Goal: Transaction & Acquisition: Purchase product/service

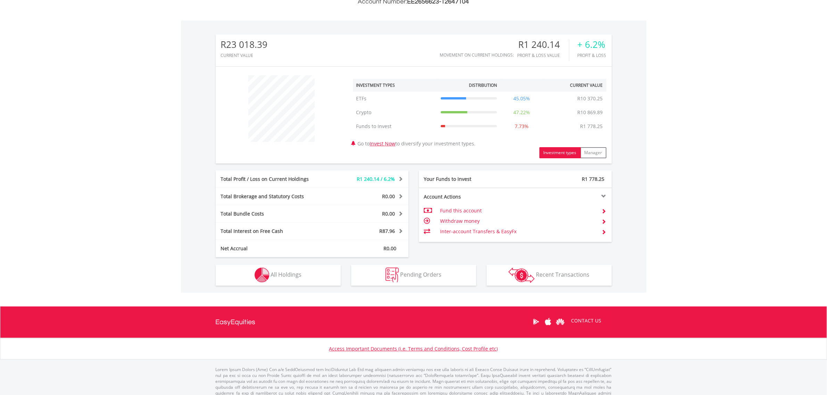
scroll to position [206, 0]
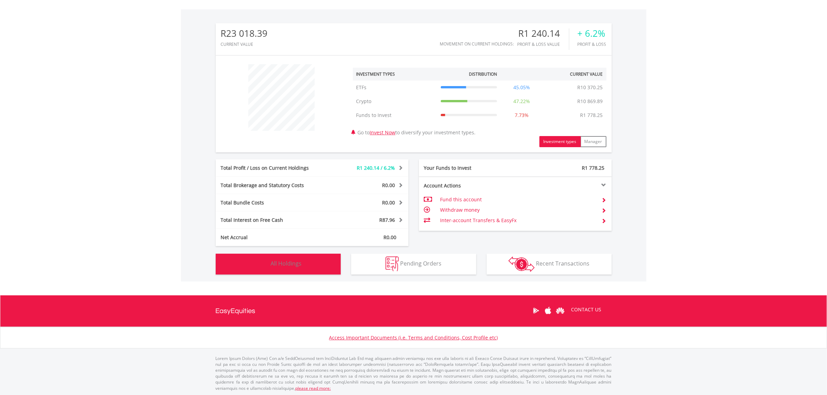
click at [293, 267] on button "Holdings All Holdings" at bounding box center [278, 264] width 125 height 21
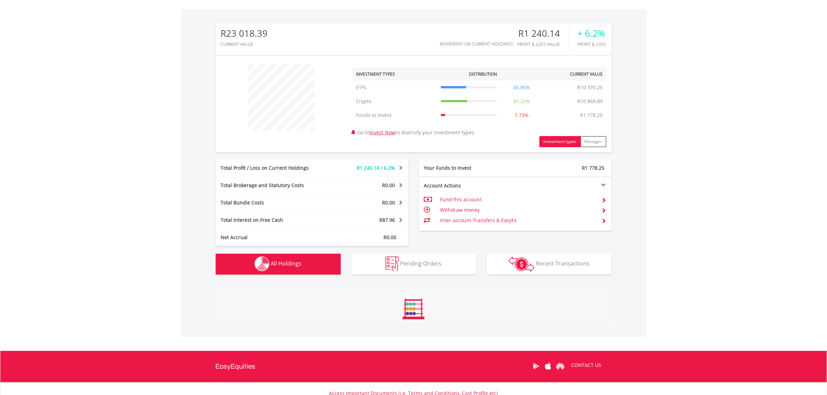
scroll to position [413, 0]
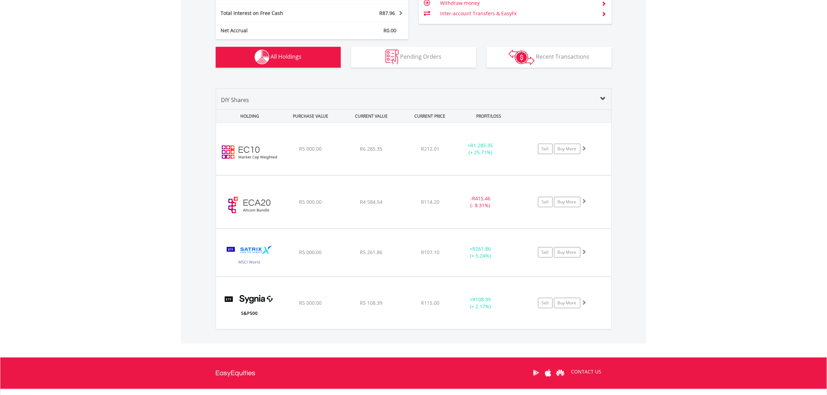
click at [698, 273] on body "My Investments Invest Now New Listings Sell My Recurring Investments Pending Or…" at bounding box center [413, 25] width 827 height 877
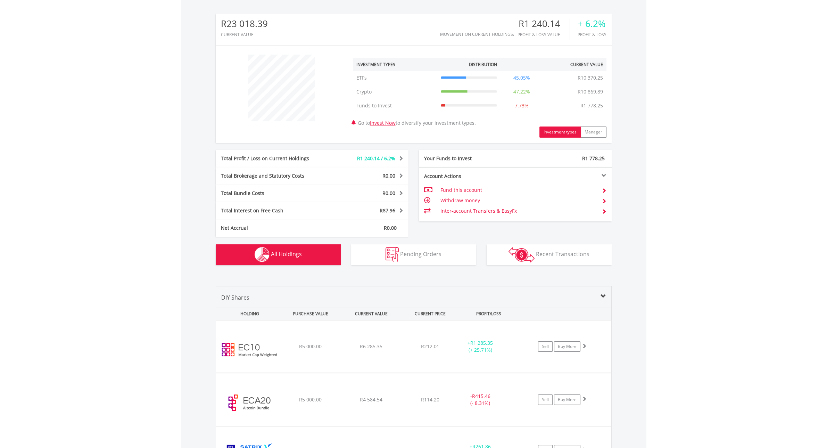
scroll to position [196, 0]
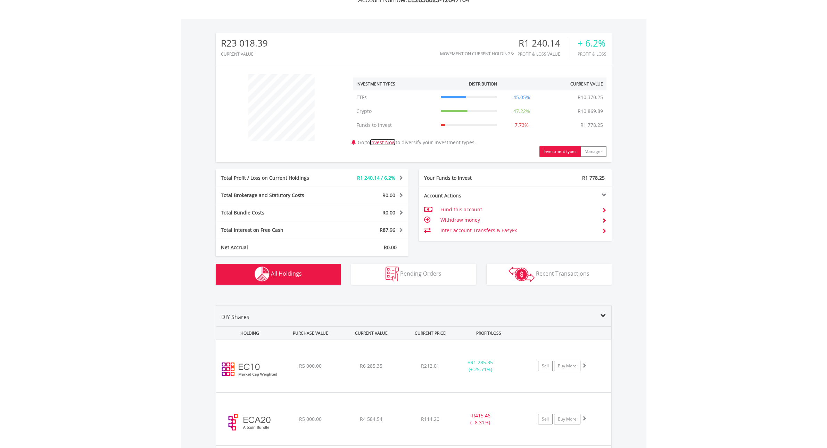
click at [385, 142] on link "Invest Now" at bounding box center [383, 142] width 26 height 7
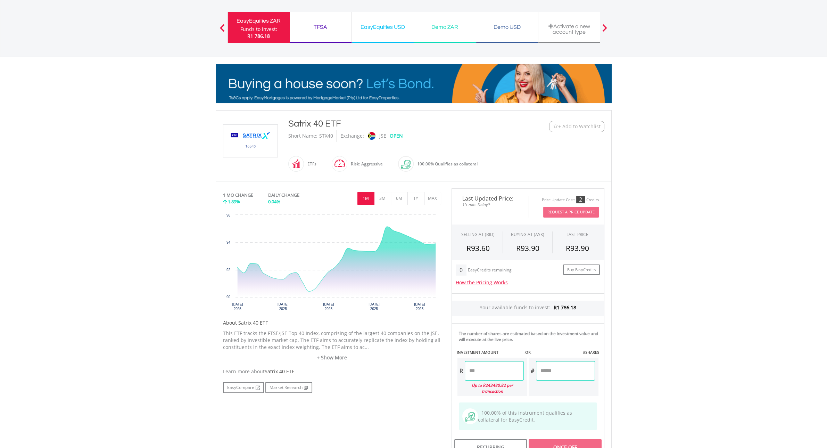
scroll to position [43, 0]
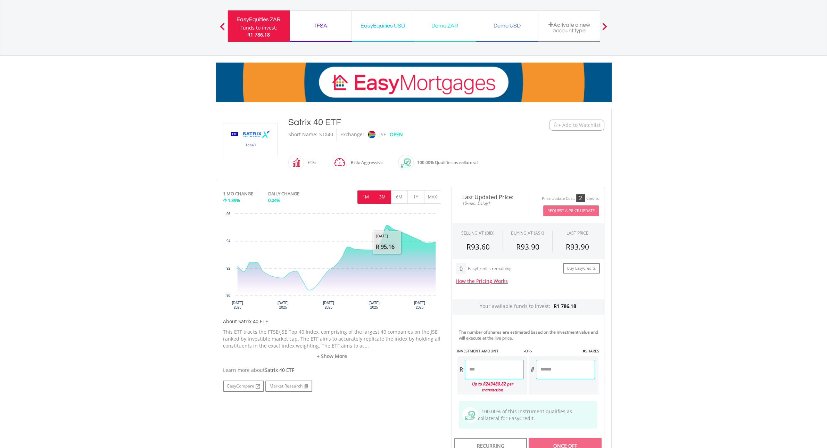
click at [384, 197] on button "3M" at bounding box center [382, 196] width 17 height 13
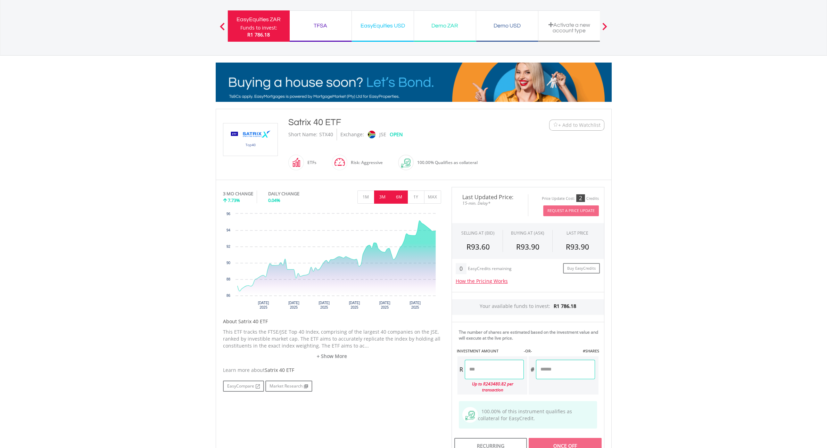
click at [396, 197] on button "6M" at bounding box center [399, 196] width 17 height 13
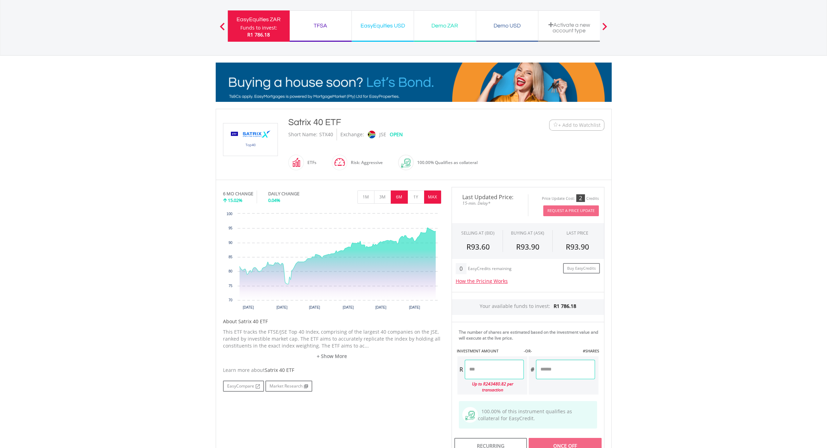
click at [436, 197] on button "MAX" at bounding box center [432, 196] width 17 height 13
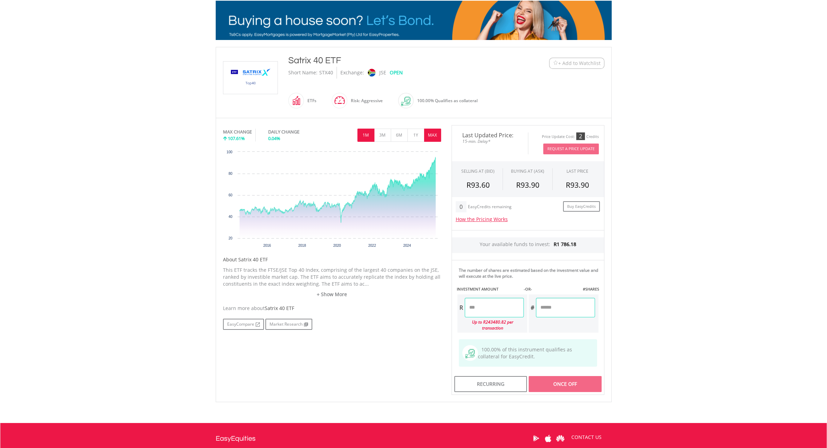
scroll to position [0, 0]
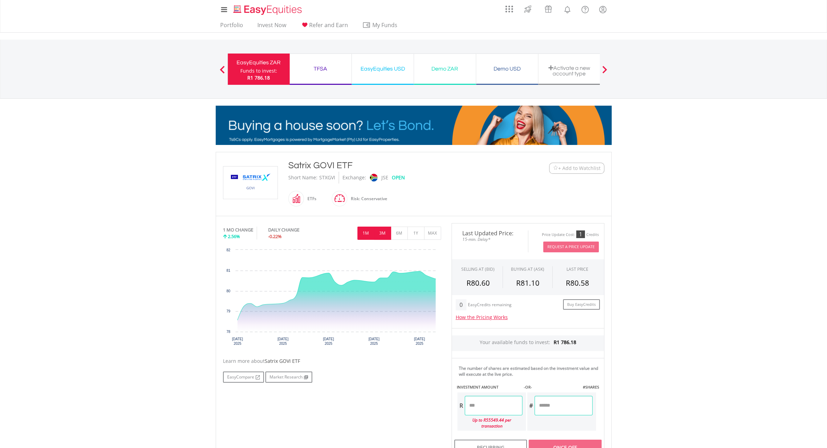
click at [380, 235] on button "3M" at bounding box center [382, 232] width 17 height 13
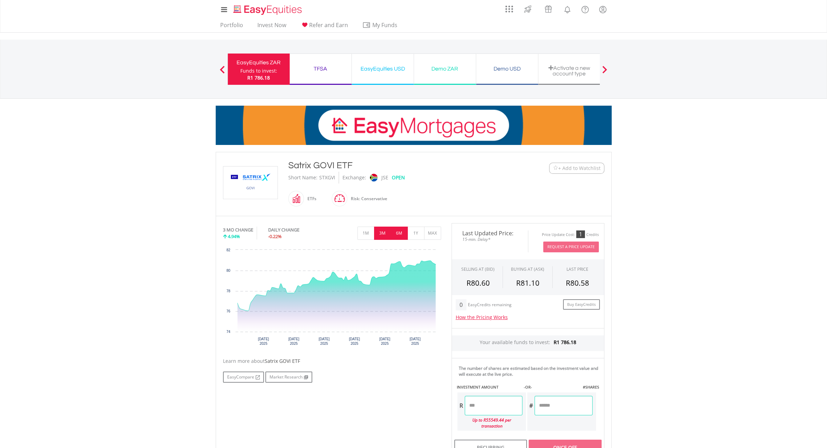
click at [397, 230] on button "6M" at bounding box center [399, 232] width 17 height 13
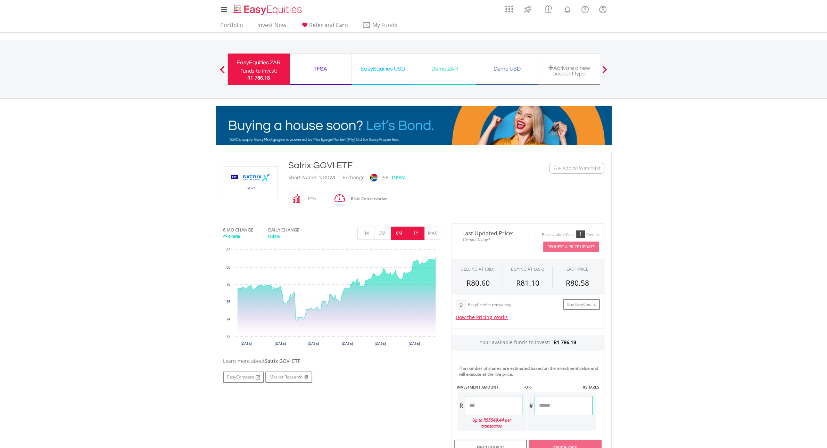
click at [411, 232] on button "1Y" at bounding box center [415, 232] width 17 height 13
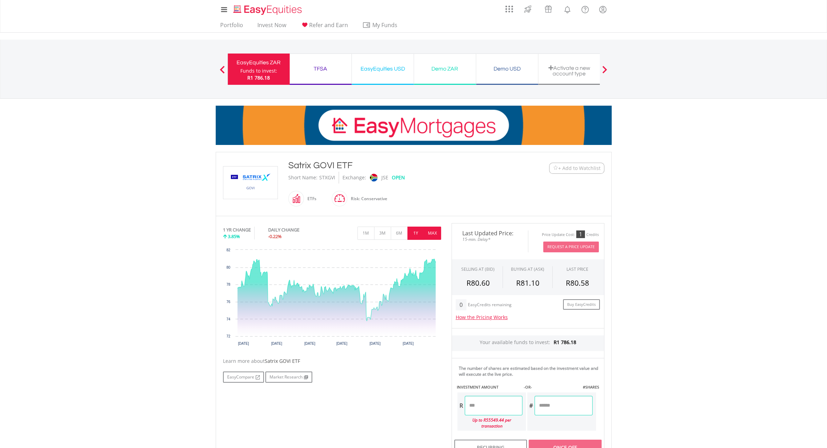
click at [428, 231] on button "MAX" at bounding box center [432, 232] width 17 height 13
